Goal: Check status

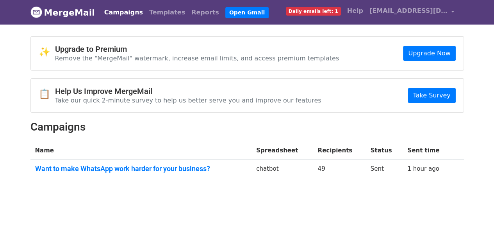
click at [114, 13] on link "Campaigns" at bounding box center [123, 13] width 45 height 16
click at [153, 169] on link "Want to make WhatsApp work harder for your business?" at bounding box center [141, 169] width 212 height 9
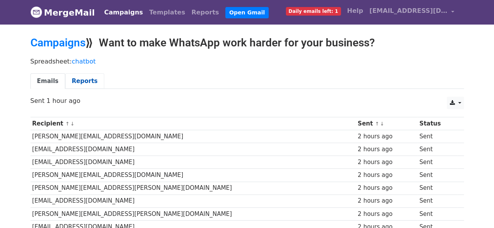
click at [73, 77] on link "Reports" at bounding box center [84, 81] width 39 height 16
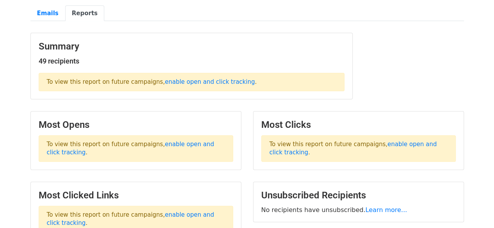
scroll to position [149, 0]
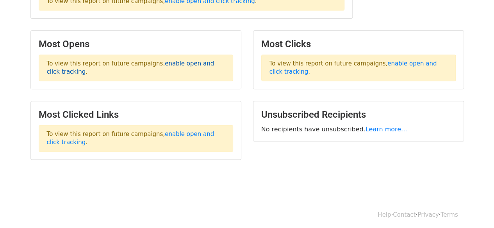
click at [170, 64] on link "enable open and click tracking" at bounding box center [130, 67] width 167 height 15
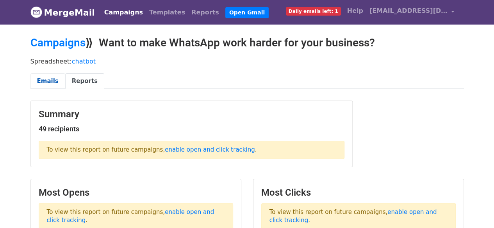
click at [51, 83] on link "Emails" at bounding box center [47, 81] width 35 height 16
